Goal: Task Accomplishment & Management: Complete application form

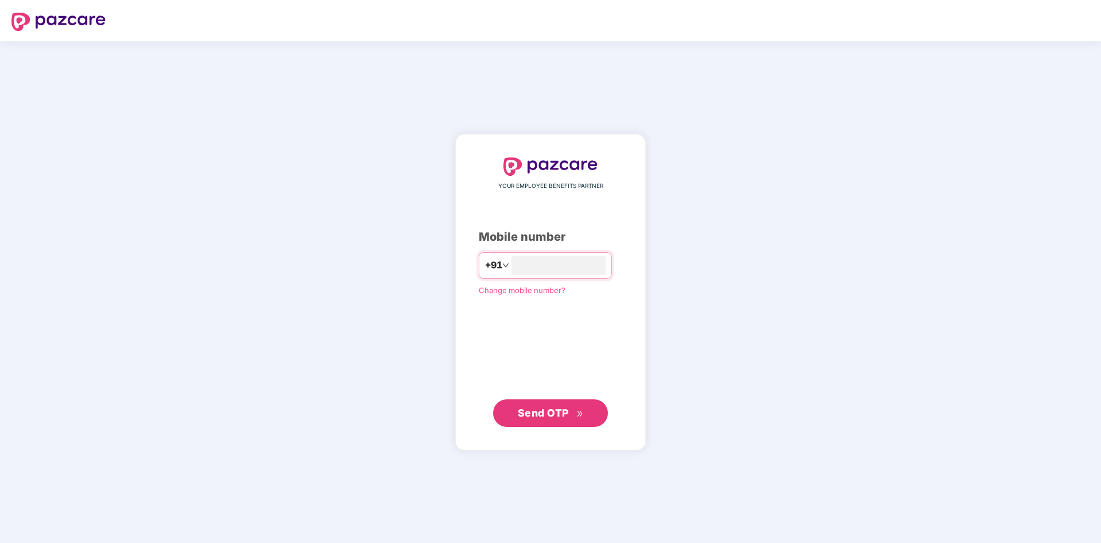
type input "**********"
click at [550, 415] on span "Send OTP" at bounding box center [543, 412] width 51 height 12
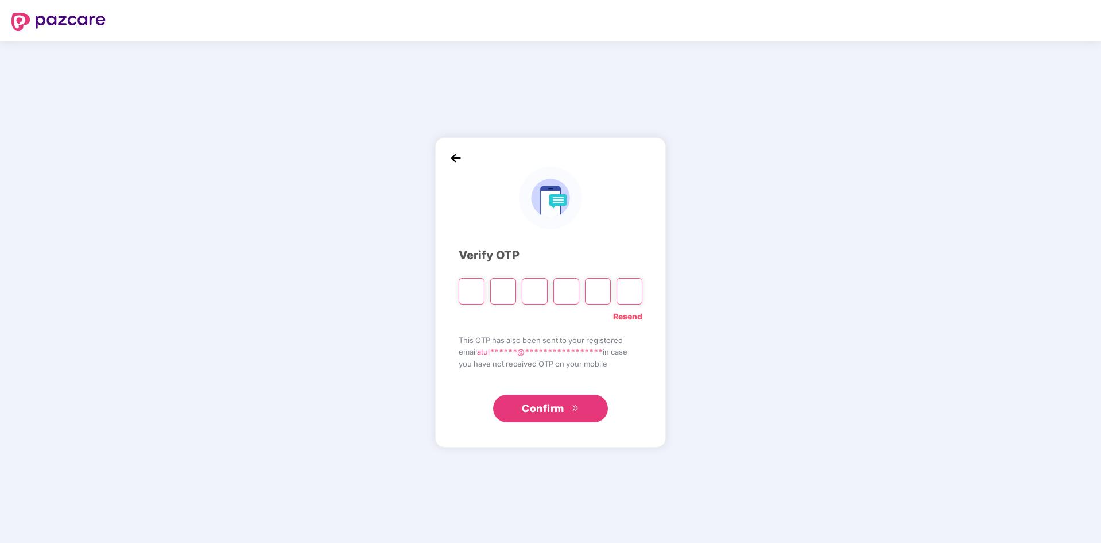
type input "*"
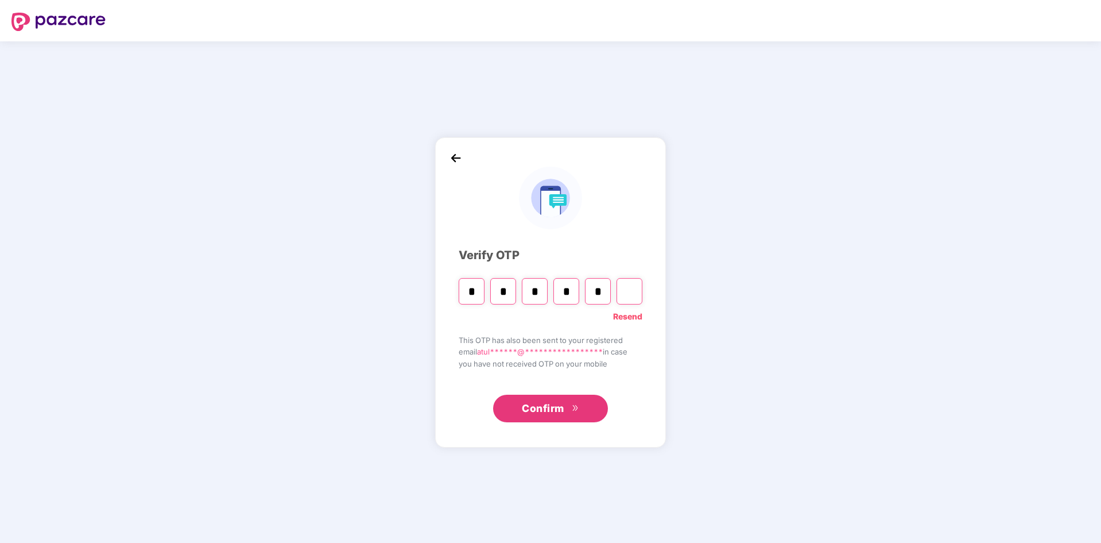
type input "*"
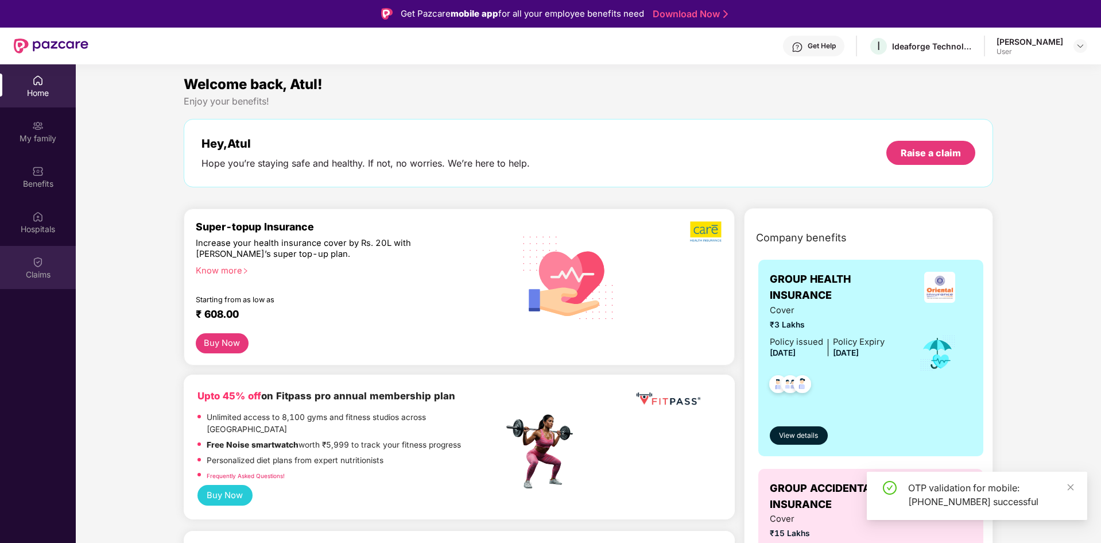
click at [38, 259] on img at bounding box center [37, 261] width 11 height 11
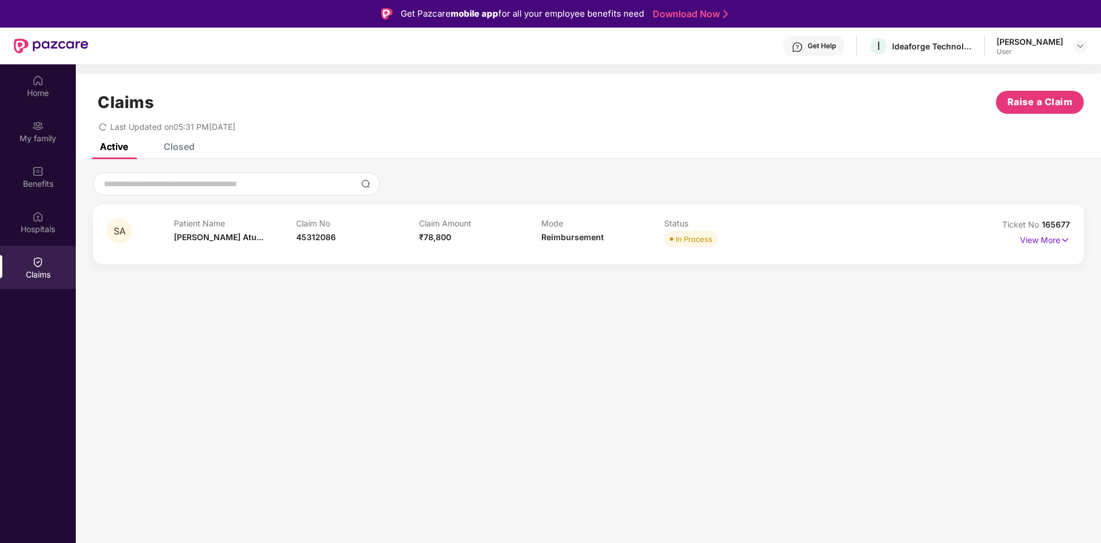
click at [1040, 229] on span "Ticket No" at bounding box center [1023, 224] width 40 height 10
click at [1045, 239] on p "View More" at bounding box center [1045, 239] width 50 height 16
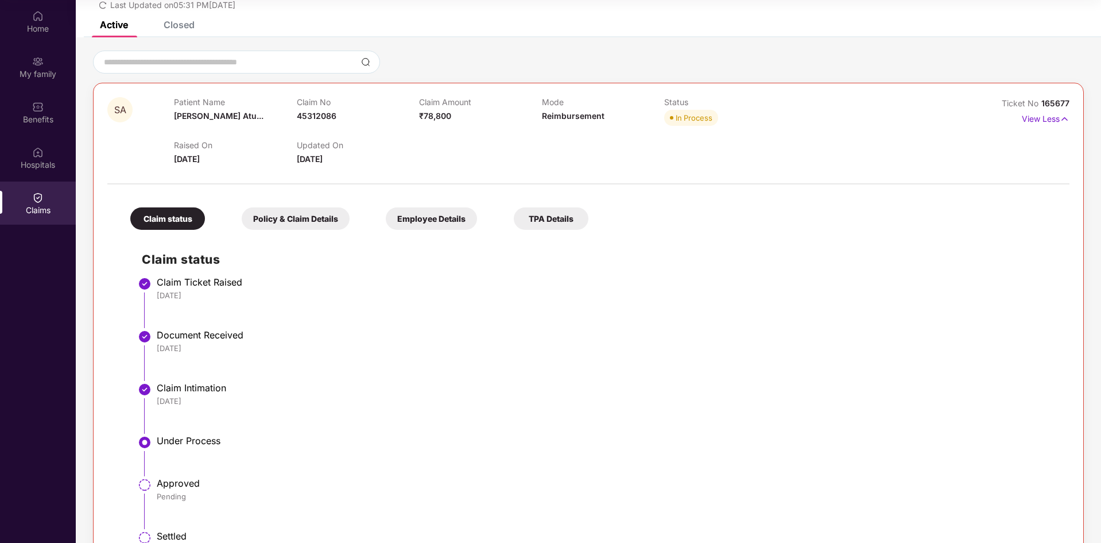
scroll to position [102, 0]
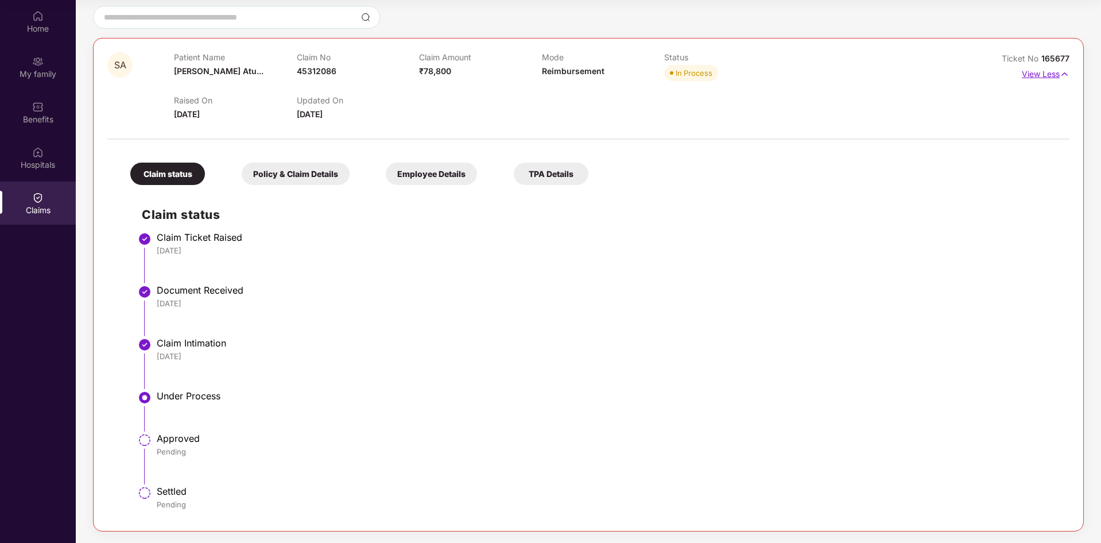
click at [1067, 74] on img at bounding box center [1065, 74] width 10 height 13
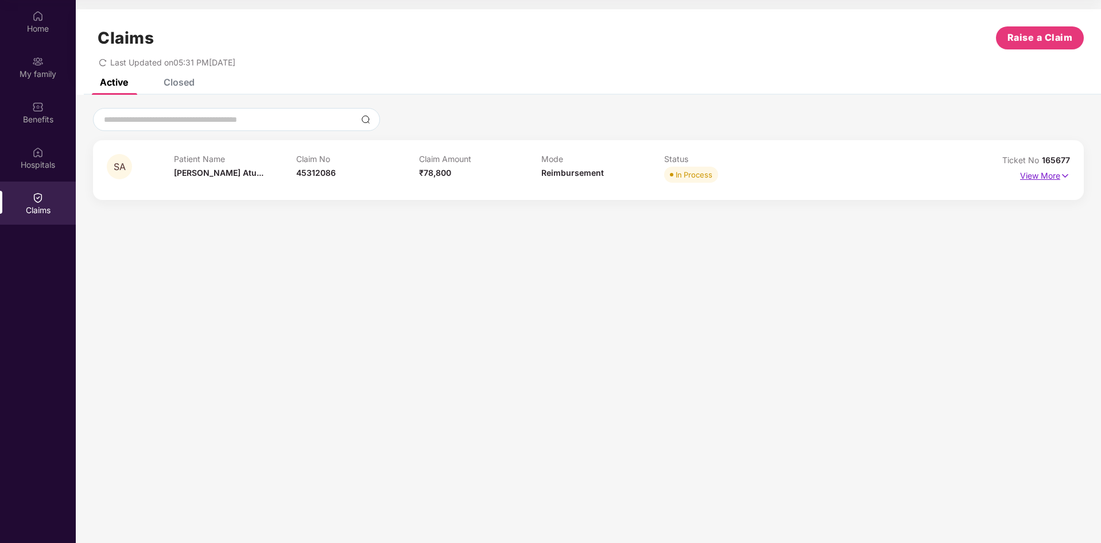
scroll to position [0, 0]
click at [177, 87] on div "Closed" at bounding box center [179, 81] width 31 height 11
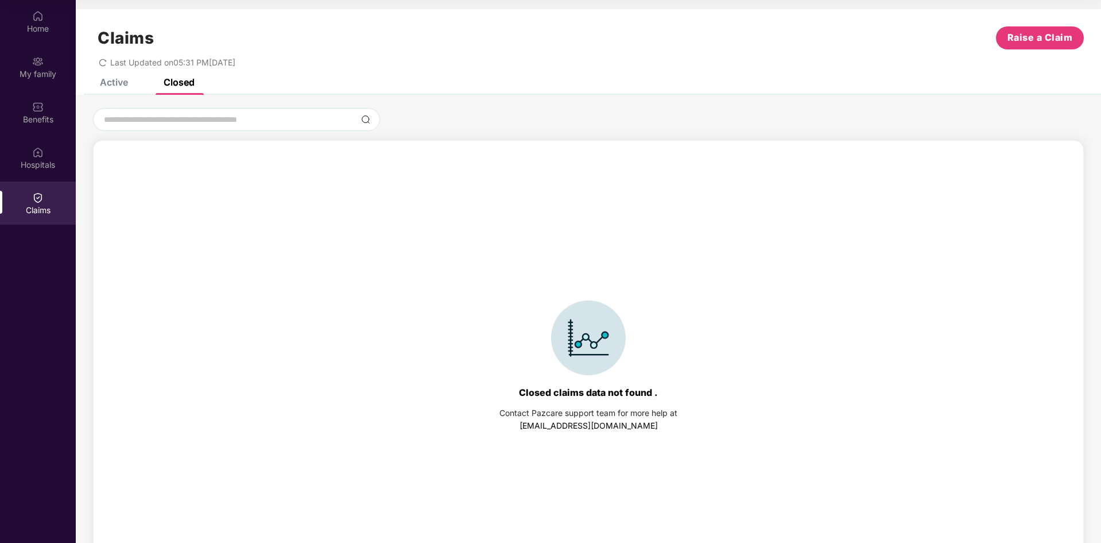
click at [122, 84] on div "Active" at bounding box center [114, 81] width 28 height 11
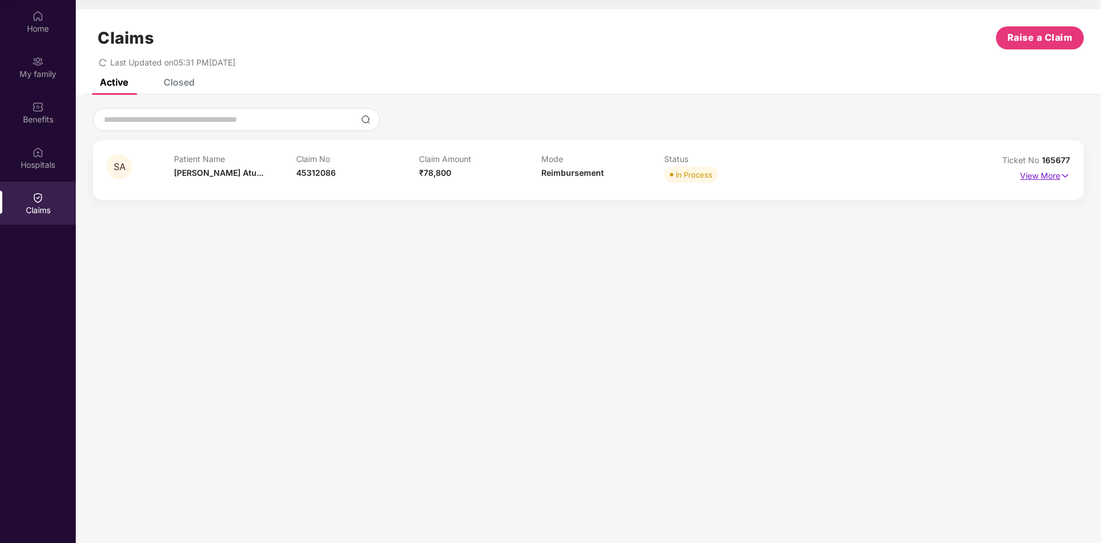
click at [1047, 175] on p "View More" at bounding box center [1045, 175] width 50 height 16
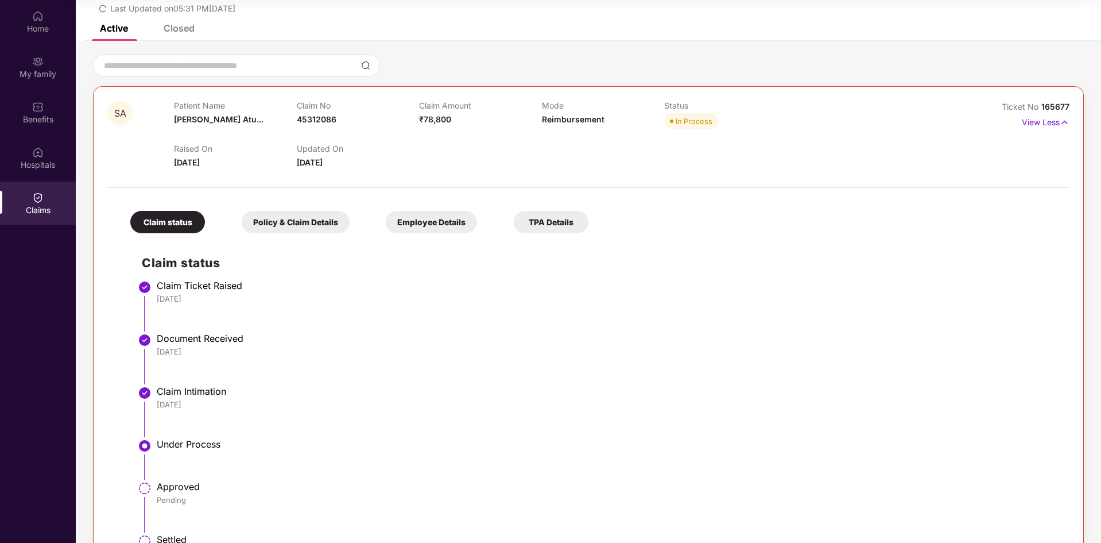
scroll to position [102, 0]
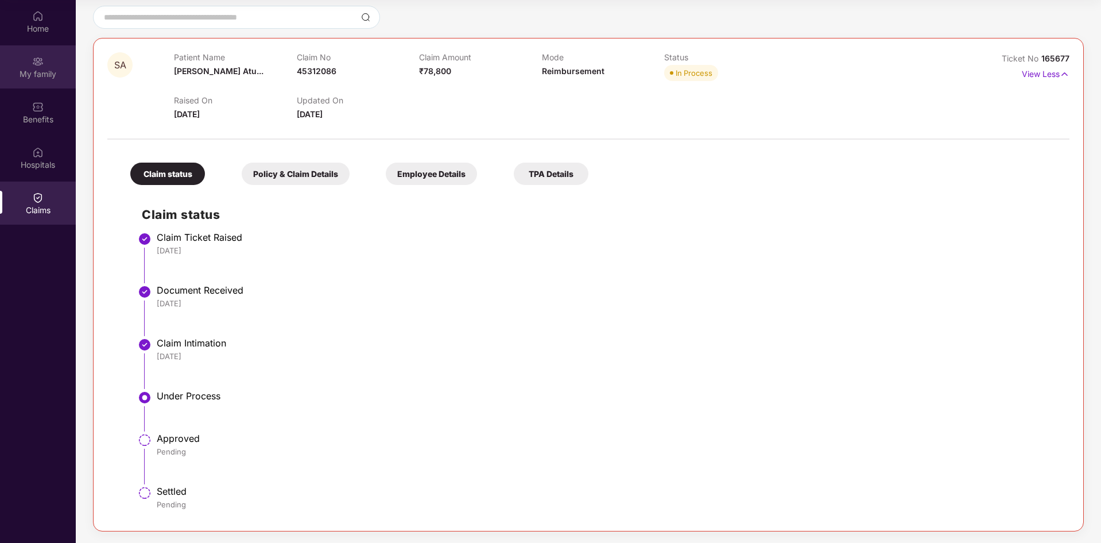
click at [35, 75] on div "My family" at bounding box center [38, 73] width 76 height 11
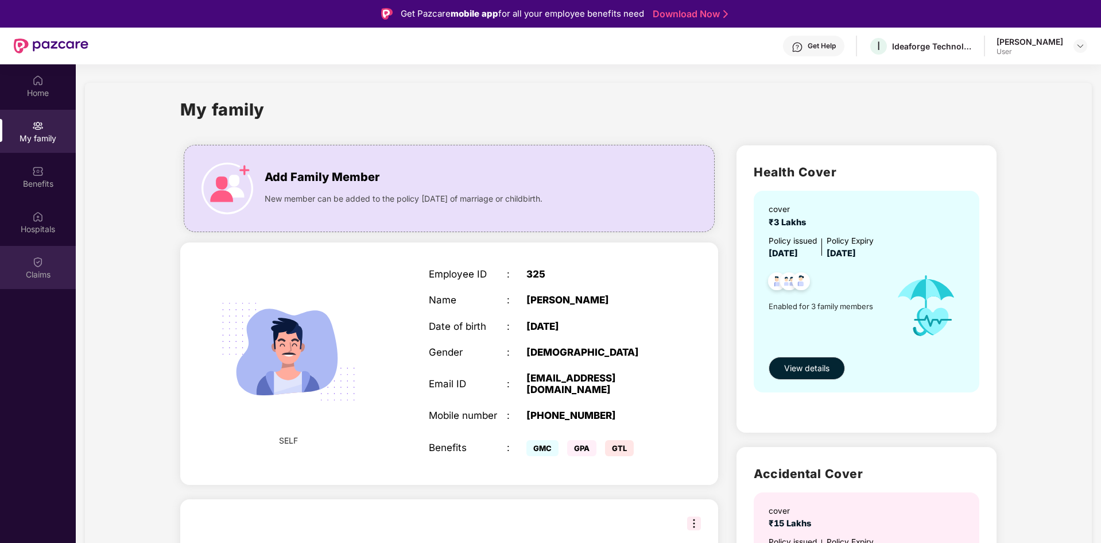
click at [42, 264] on img at bounding box center [37, 261] width 11 height 11
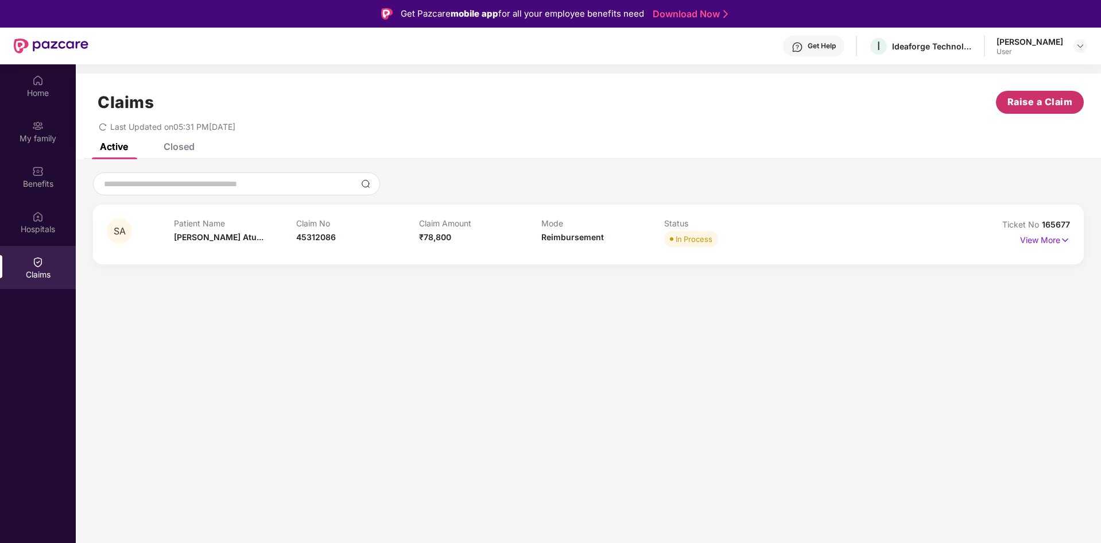
click at [1026, 106] on span "Raise a Claim" at bounding box center [1040, 102] width 65 height 14
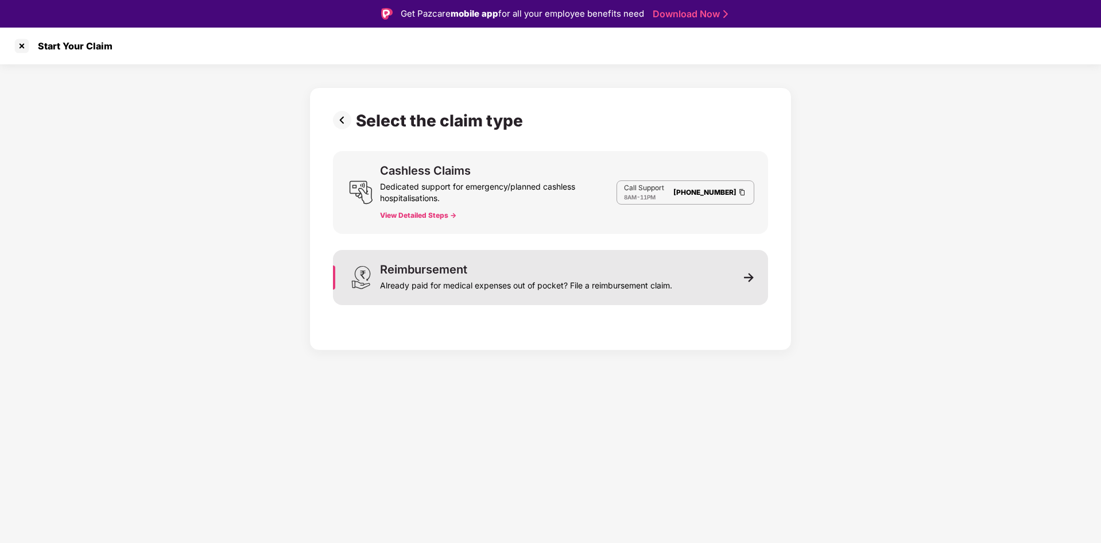
click at [723, 278] on div "Reimbursement Already paid for medical expenses out of pocket? File a reimburse…" at bounding box center [550, 277] width 435 height 55
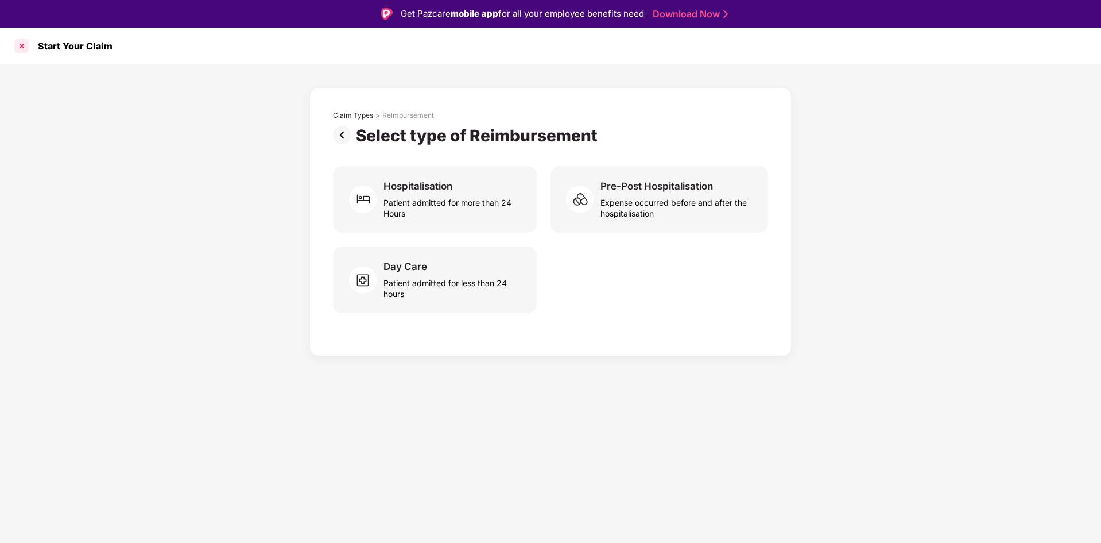
click at [22, 47] on div at bounding box center [22, 46] width 18 height 18
